Goal: Find specific page/section: Find specific page/section

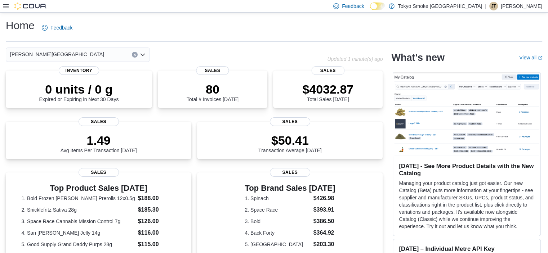
click at [6, 6] on icon at bounding box center [6, 6] width 6 height 4
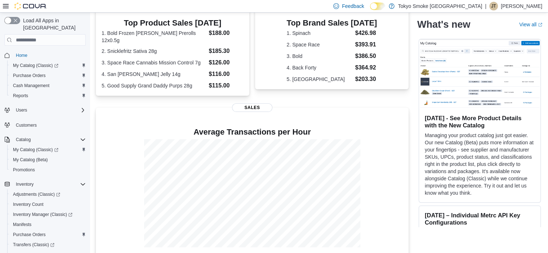
scroll to position [172, 0]
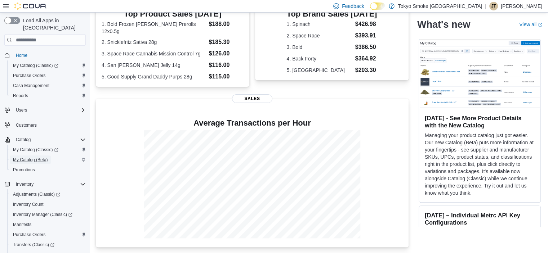
click at [46, 157] on span "My Catalog (Beta)" at bounding box center [30, 160] width 35 height 6
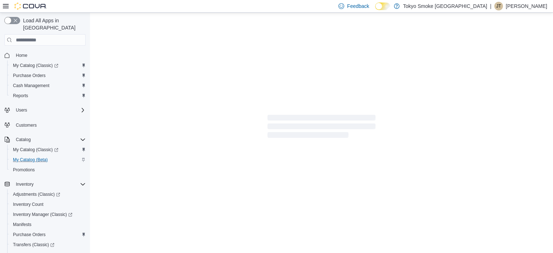
select select "**********"
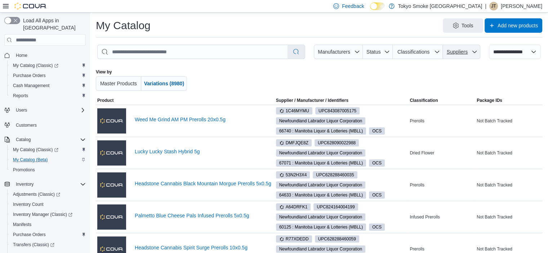
click at [474, 54] on span "Suppliers" at bounding box center [462, 52] width 32 height 14
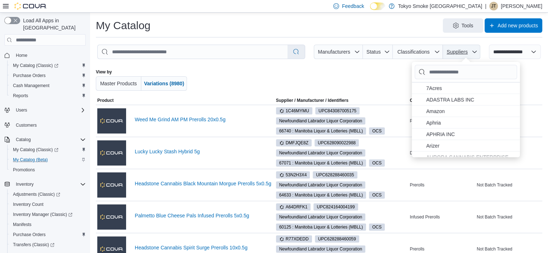
click at [474, 54] on span "Suppliers" at bounding box center [462, 52] width 32 height 14
click at [203, 77] on div at bounding box center [323, 80] width 254 height 22
click at [475, 53] on span "Suppliers" at bounding box center [462, 52] width 32 height 14
click at [323, 70] on div at bounding box center [323, 80] width 254 height 22
click at [344, 54] on span "Manufacturers" at bounding box center [334, 52] width 32 height 6
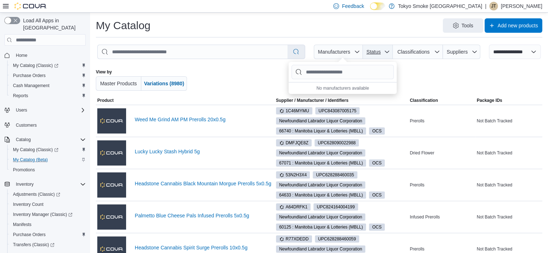
click at [386, 50] on span "Status" at bounding box center [378, 52] width 24 height 14
click at [414, 50] on span "Classifications" at bounding box center [413, 52] width 32 height 6
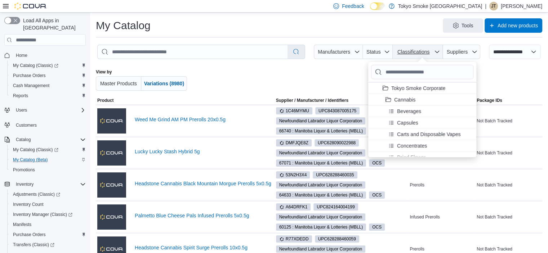
click at [414, 50] on span "Classifications" at bounding box center [413, 52] width 32 height 6
click at [211, 77] on div at bounding box center [323, 80] width 254 height 22
click at [542, 71] on div at bounding box center [500, 80] width 85 height 22
click at [428, 54] on span "Classifications" at bounding box center [413, 52] width 32 height 6
click at [511, 70] on div at bounding box center [500, 80] width 85 height 22
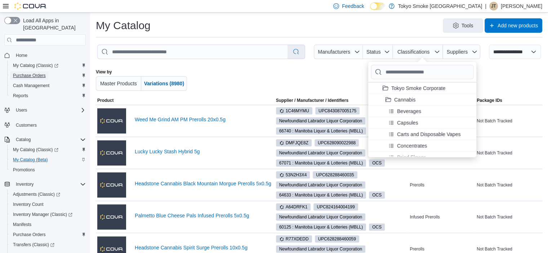
click at [36, 73] on span "Purchase Orders" at bounding box center [29, 76] width 33 height 6
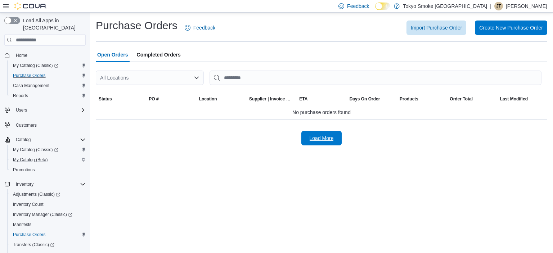
click at [333, 140] on span "Load More" at bounding box center [322, 138] width 24 height 7
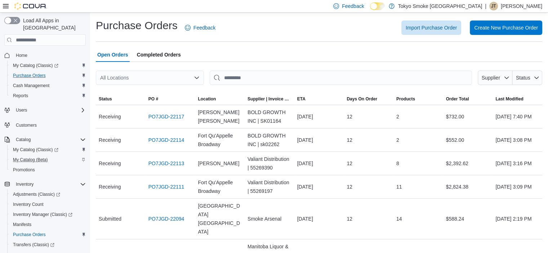
click at [193, 76] on div "All Locations" at bounding box center [150, 78] width 108 height 14
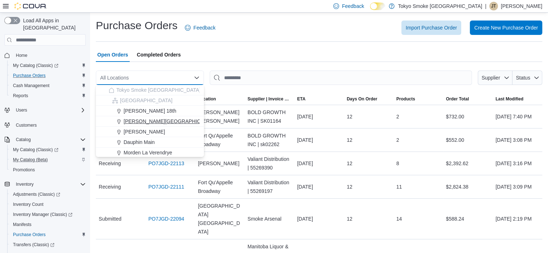
click at [160, 119] on span "[PERSON_NAME][GEOGRAPHIC_DATA]" at bounding box center [171, 121] width 94 height 7
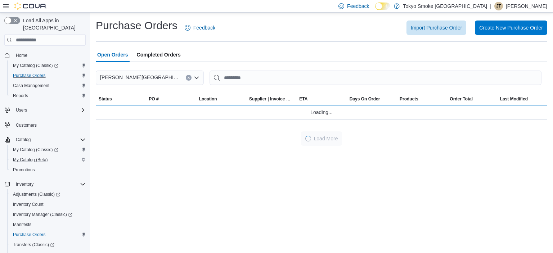
click at [347, 34] on div "Import Purchase Order Create New Purchase Order" at bounding box center [386, 28] width 324 height 14
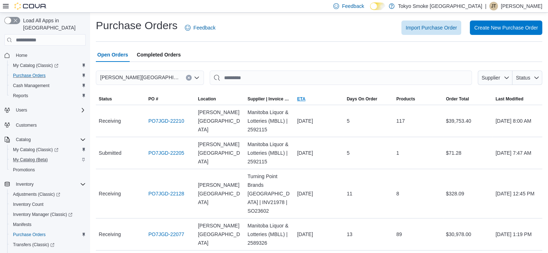
click at [305, 99] on span "ETA" at bounding box center [301, 99] width 8 height 6
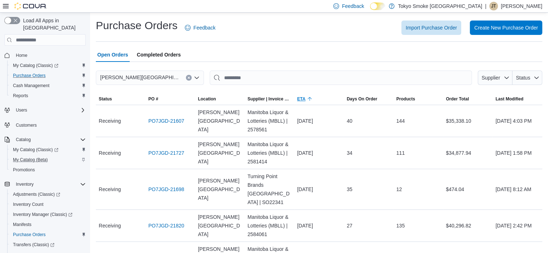
click at [305, 99] on span "ETA" at bounding box center [301, 99] width 8 height 6
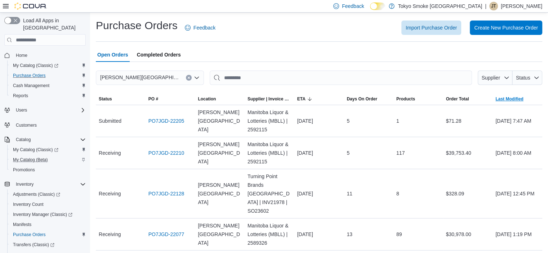
click at [513, 100] on span "Last Modified" at bounding box center [509, 99] width 28 height 6
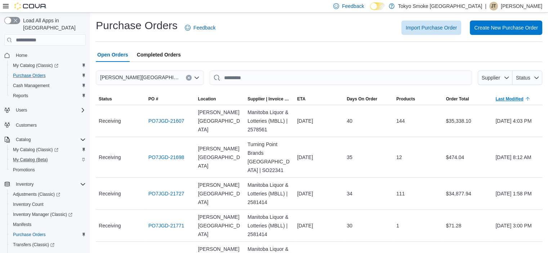
click at [513, 100] on span "Last Modified" at bounding box center [509, 99] width 28 height 6
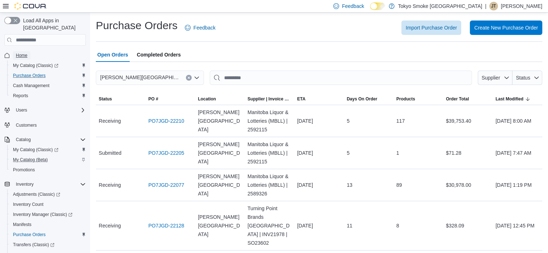
click at [22, 53] on span "Home" at bounding box center [22, 56] width 12 height 6
